Goal: Complete application form: Complete application form

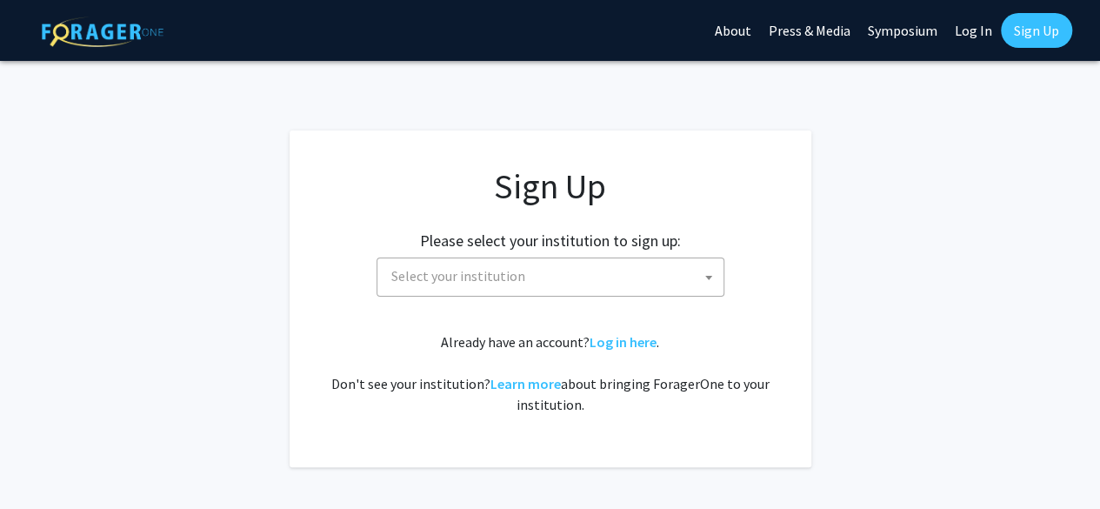
click at [703, 276] on span at bounding box center [708, 277] width 17 height 38
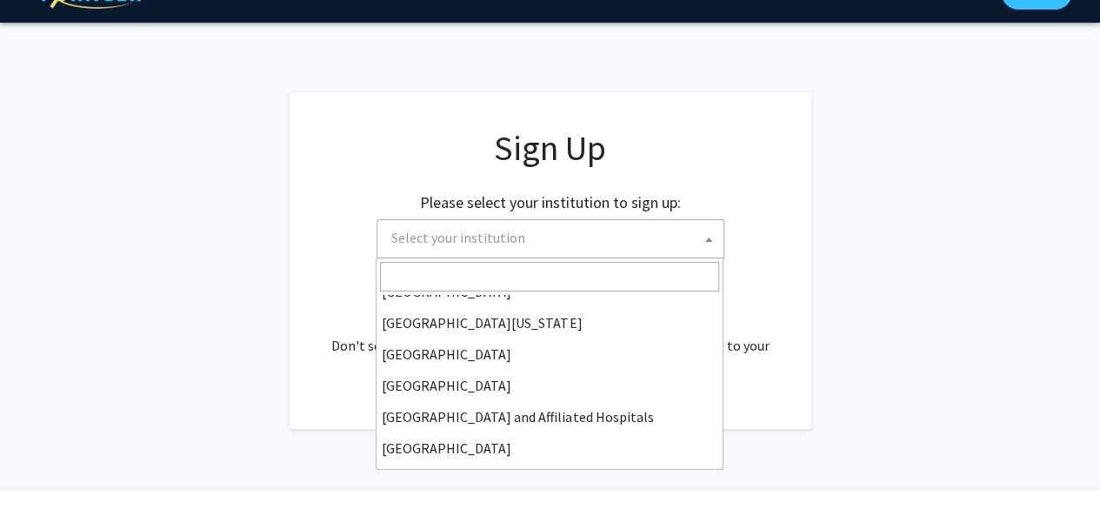
scroll to position [209, 0]
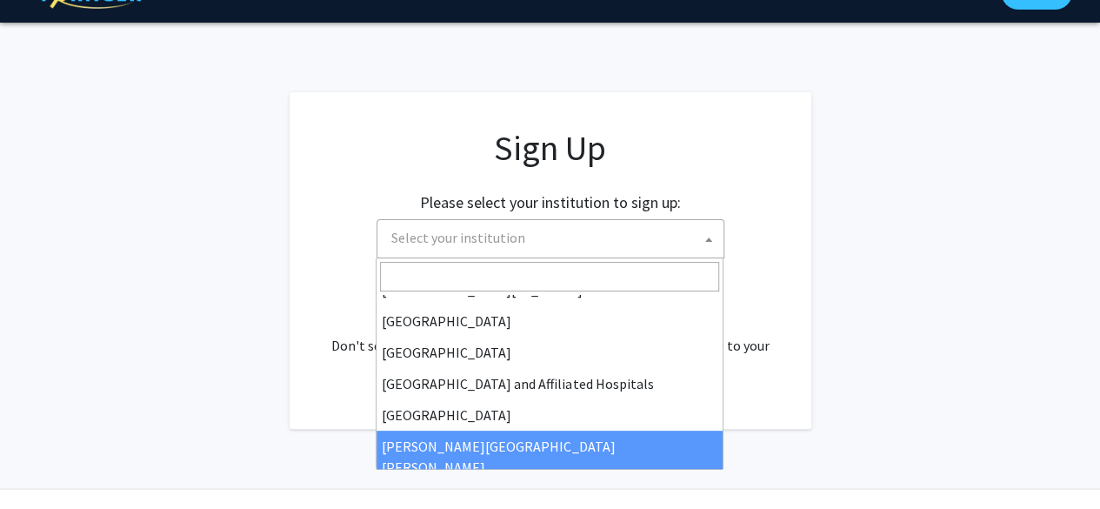
select select "1"
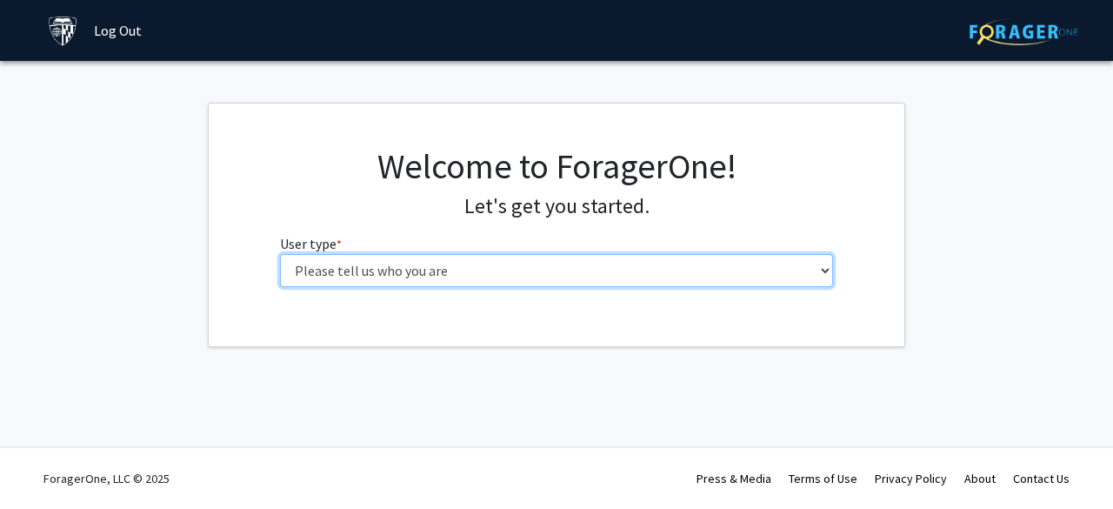
click at [828, 273] on select "Please tell us who you are Undergraduate Student Master's Student Doctoral Cand…" at bounding box center [557, 270] width 554 height 33
select select "2: masters"
click at [280, 254] on select "Please tell us who you are Undergraduate Student Master's Student Doctoral Cand…" at bounding box center [557, 270] width 554 height 33
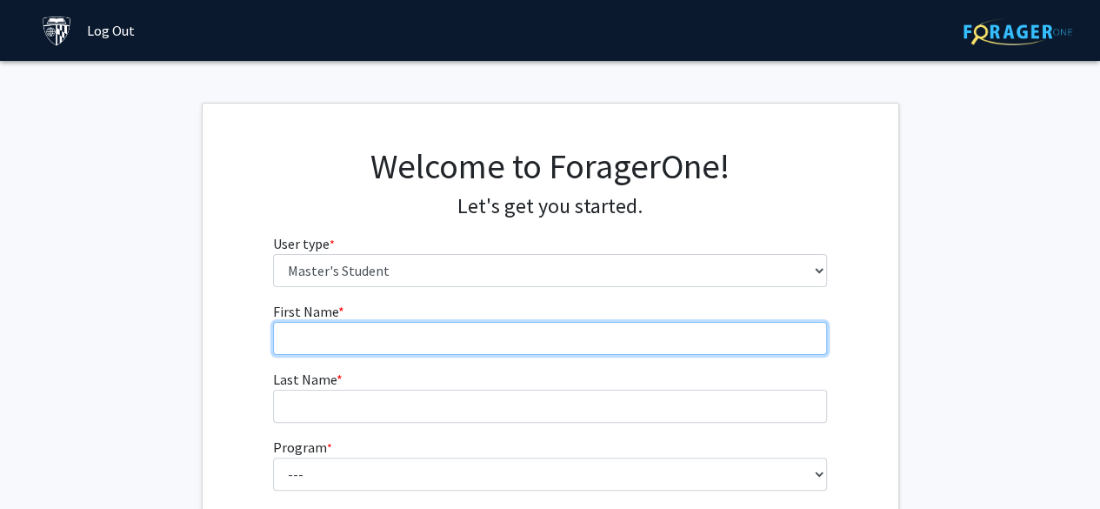
click at [440, 322] on input "First Name * required" at bounding box center [550, 338] width 554 height 33
type input "Asiako"
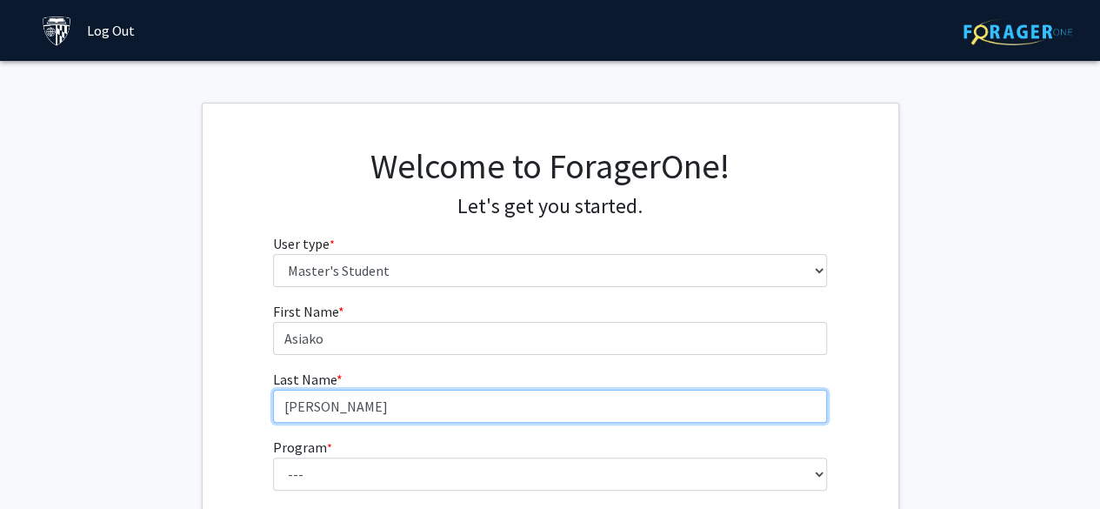
type input "[PERSON_NAME]"
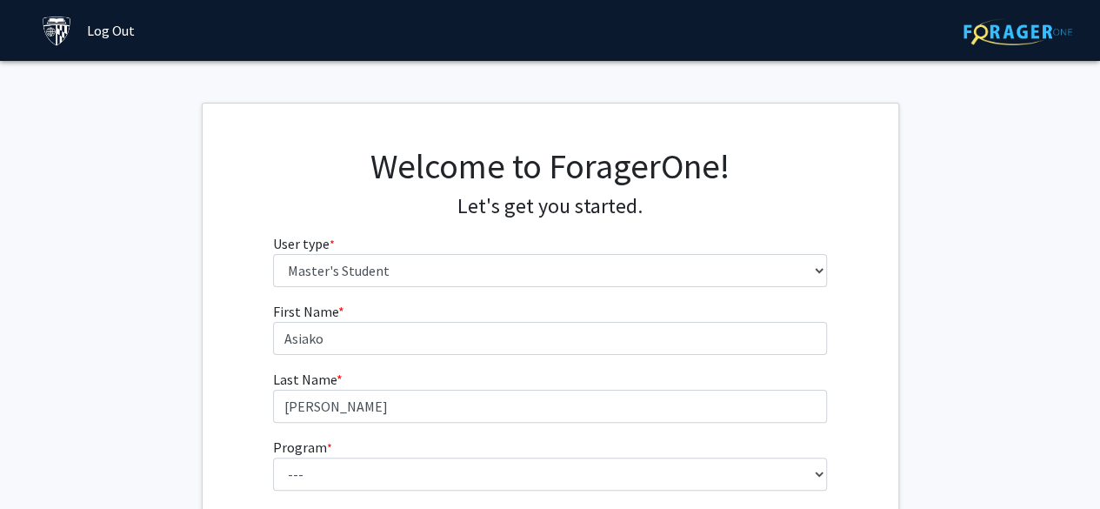
click at [901, 238] on fg-get-started "Welcome to ForagerOne! Let's get you started. User type * required Please tell …" at bounding box center [550, 412] width 1100 height 618
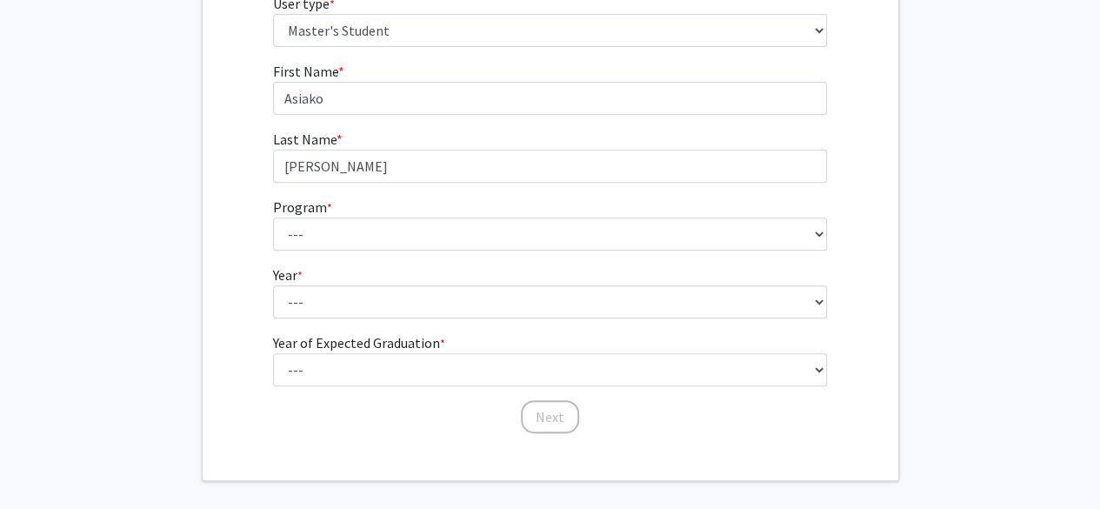
scroll to position [244, 0]
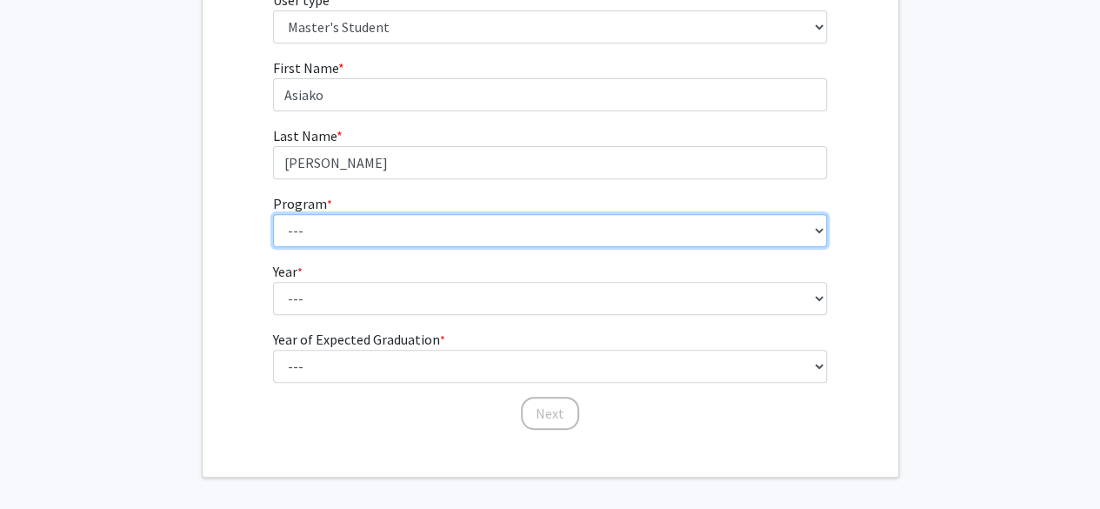
click at [821, 230] on select "--- Anatomy Education Applied and Computational Mathematics Applied Biomedical …" at bounding box center [550, 230] width 554 height 33
select select "74: 62"
click at [273, 214] on select "--- Anatomy Education Applied and Computational Mathematics Applied Biomedical …" at bounding box center [550, 230] width 554 height 33
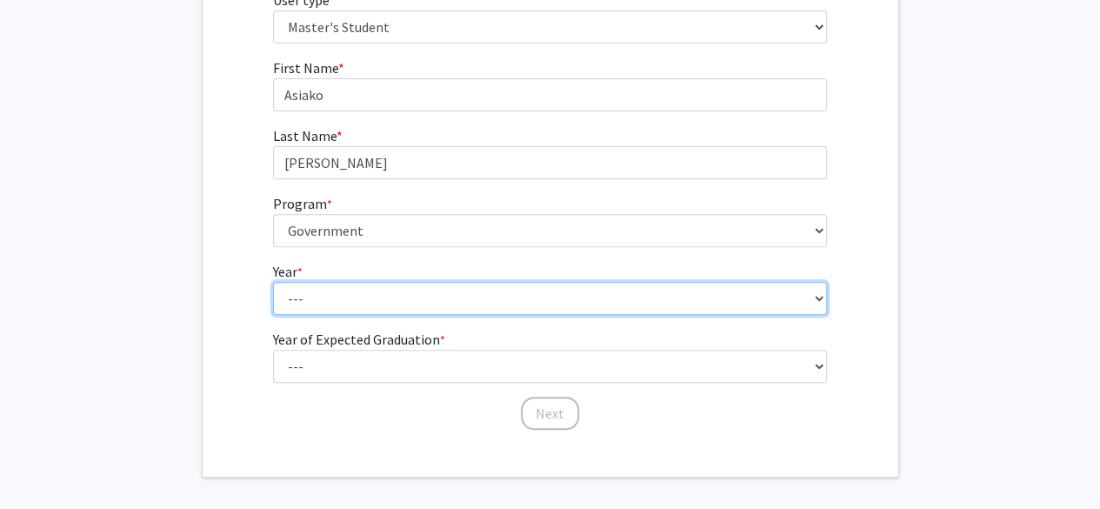
click at [593, 289] on select "--- First Year Second Year" at bounding box center [550, 298] width 554 height 33
select select "1: first_year"
click at [273, 282] on select "--- First Year Second Year" at bounding box center [550, 298] width 554 height 33
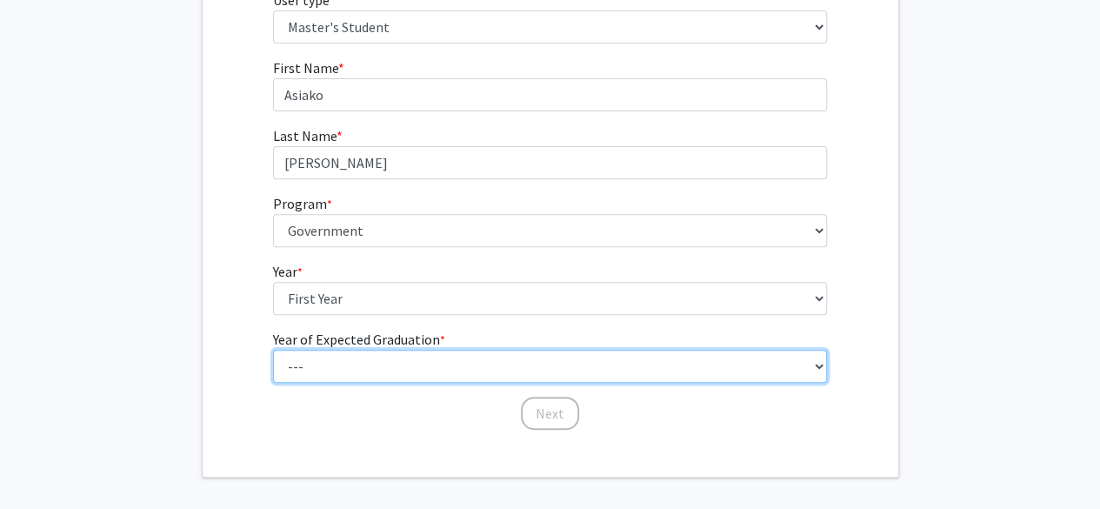
click at [536, 370] on select "--- 2025 2026 2027 2028 2029 2030 2031 2032 2033 2034" at bounding box center [550, 366] width 554 height 33
select select "2: 2026"
click at [273, 350] on select "--- 2025 2026 2027 2028 2029 2030 2031 2032 2033 2034" at bounding box center [550, 366] width 554 height 33
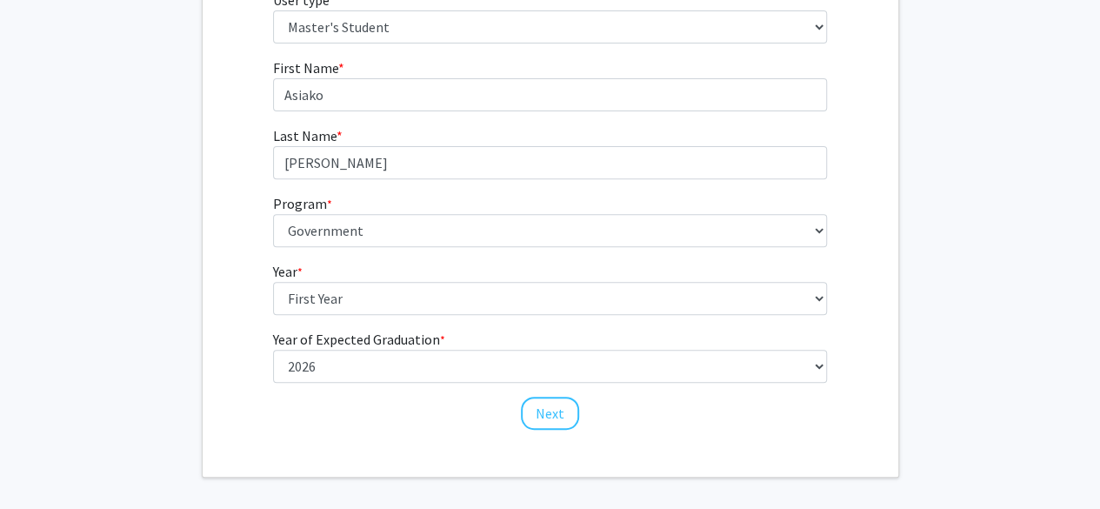
click at [938, 281] on fg-get-started "Welcome to ForagerOne! Let's get you started. User type * required Please tell …" at bounding box center [550, 168] width 1100 height 618
click at [559, 411] on button "Next" at bounding box center [550, 413] width 58 height 33
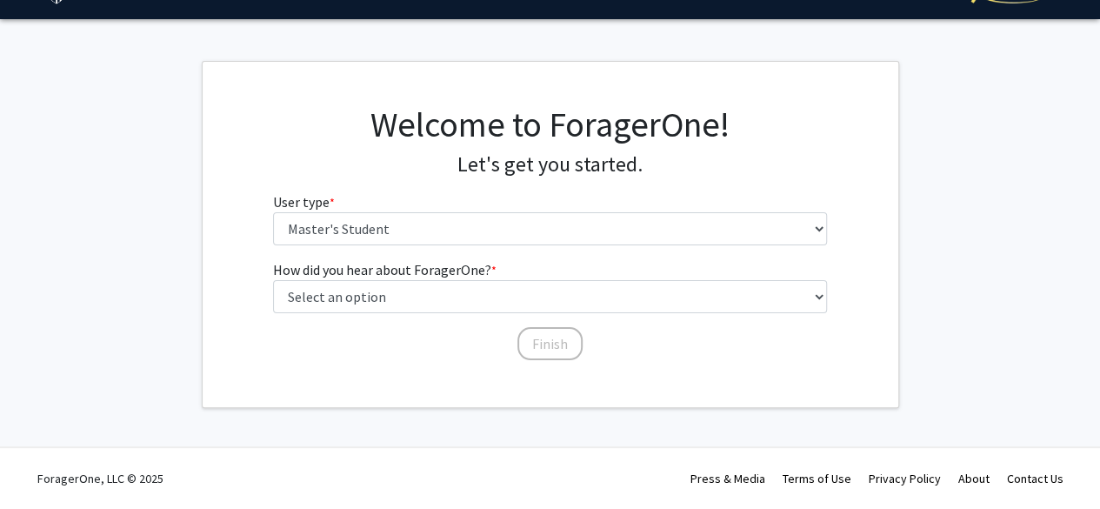
scroll to position [40, 0]
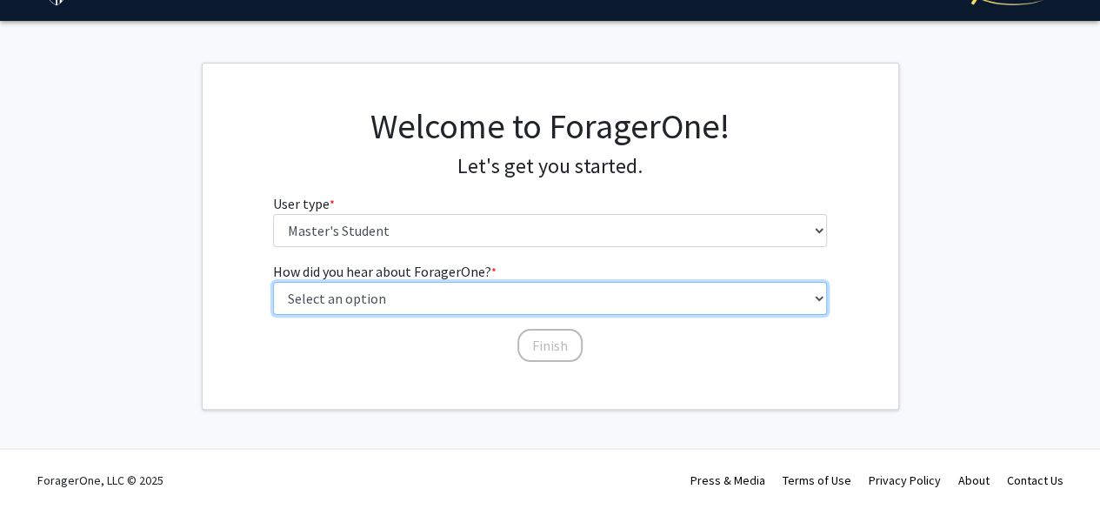
click at [690, 302] on select "Select an option Peer/student recommendation Faculty/staff recommendation Unive…" at bounding box center [550, 298] width 554 height 33
select select "3: university_website"
click at [273, 282] on select "Select an option Peer/student recommendation Faculty/staff recommendation Unive…" at bounding box center [550, 298] width 554 height 33
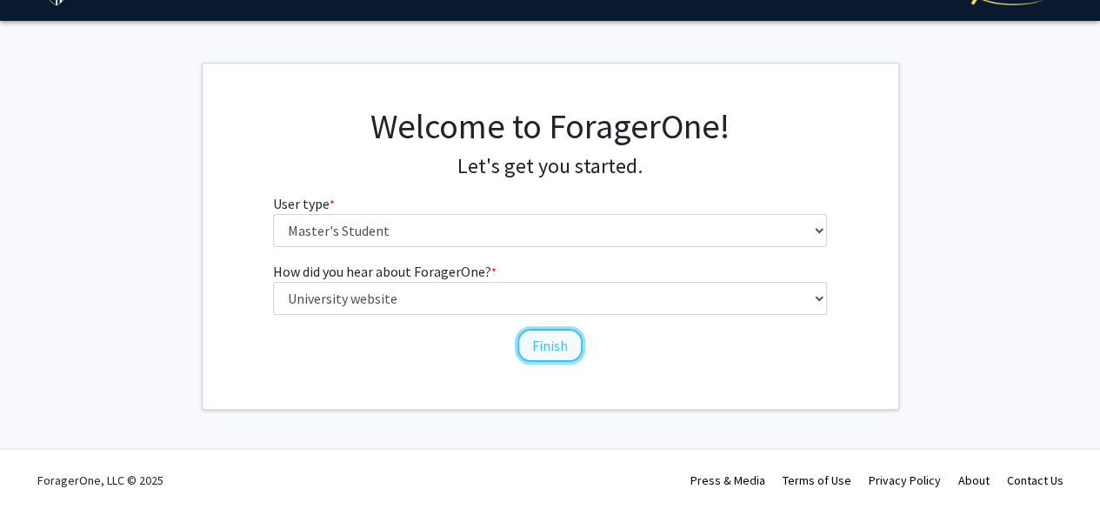
click at [551, 340] on button "Finish" at bounding box center [550, 345] width 65 height 33
